Goal: Task Accomplishment & Management: Use online tool/utility

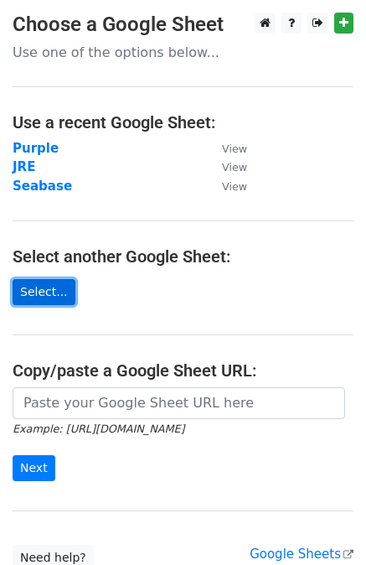
click at [52, 295] on link "Select..." at bounding box center [44, 292] width 63 height 26
click at [47, 291] on link "Select..." at bounding box center [44, 292] width 63 height 26
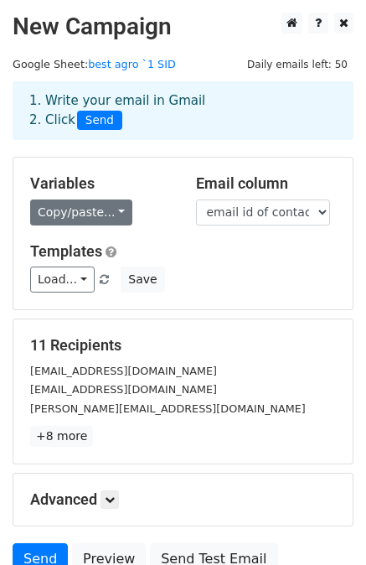
drag, startPoint x: 121, startPoint y: 202, endPoint x: 107, endPoint y: 209, distance: 15.0
click at [107, 209] on div "Copy/paste... {{Name of the buyer}} {{Full Address (as per PO)}} {{Website}} {{…" at bounding box center [100, 212] width 141 height 26
click at [107, 209] on link "Copy/paste..." at bounding box center [81, 212] width 102 height 26
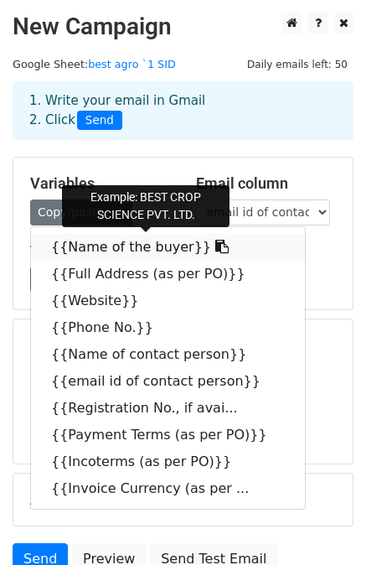
click at [111, 245] on link "{{Name of the buyer}}" at bounding box center [168, 247] width 274 height 27
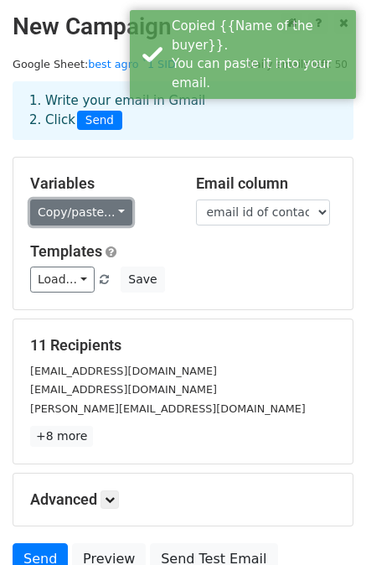
click at [57, 202] on link "Copy/paste..." at bounding box center [81, 212] width 102 height 26
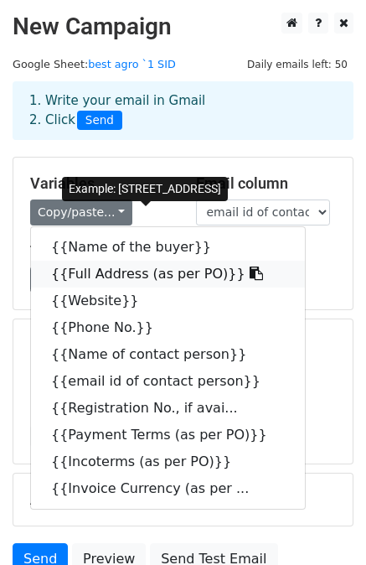
click at [83, 266] on link "{{Full Address (as per PO)}}" at bounding box center [168, 274] width 274 height 27
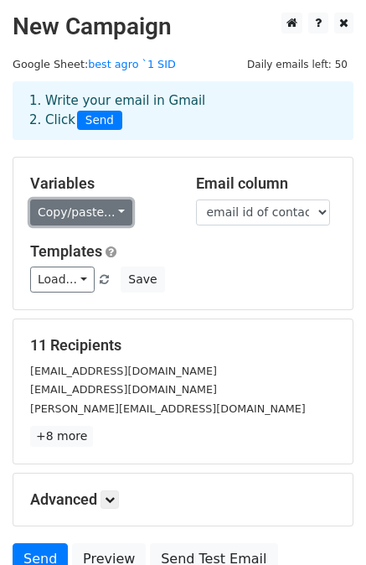
click at [91, 205] on link "Copy/paste..." at bounding box center [81, 212] width 102 height 26
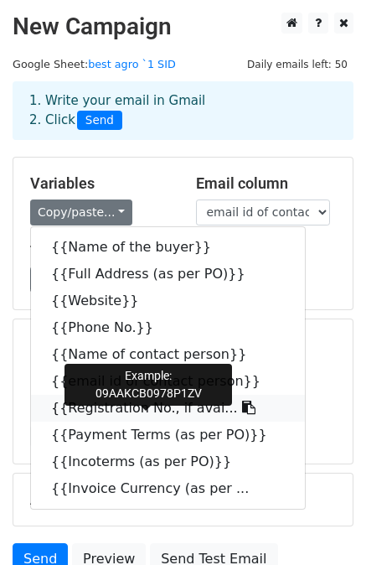
click at [133, 412] on link "{{Registration No., if avai..." at bounding box center [168, 408] width 274 height 27
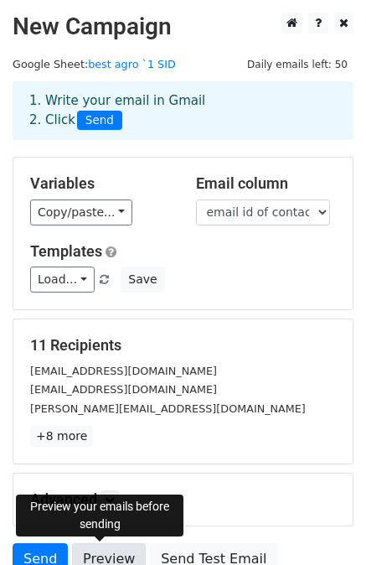
click at [90, 553] on link "Preview" at bounding box center [109, 559] width 74 height 32
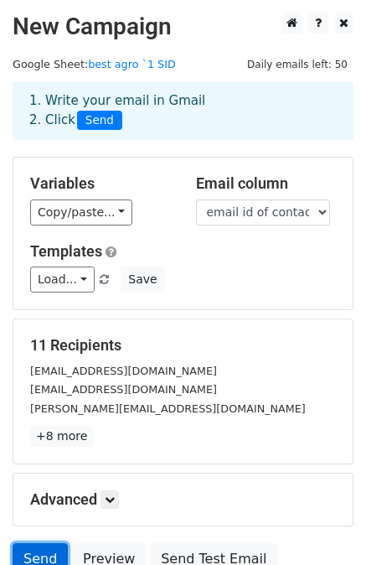
click at [45, 554] on link "Send" at bounding box center [40, 559] width 55 height 32
